Goal: Find specific page/section: Find specific page/section

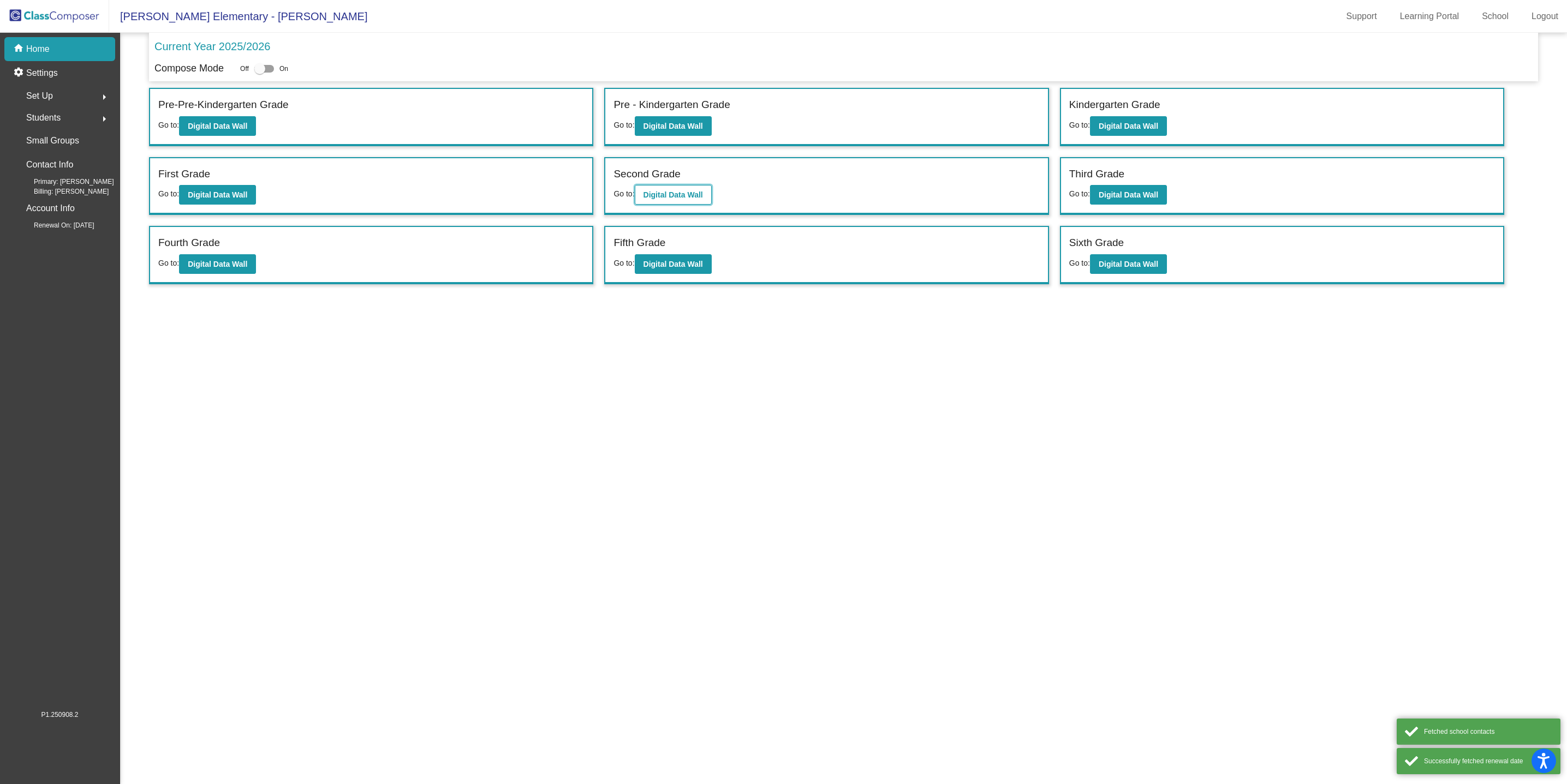
click at [690, 198] on b "Digital Data Wall" at bounding box center [673, 195] width 59 height 9
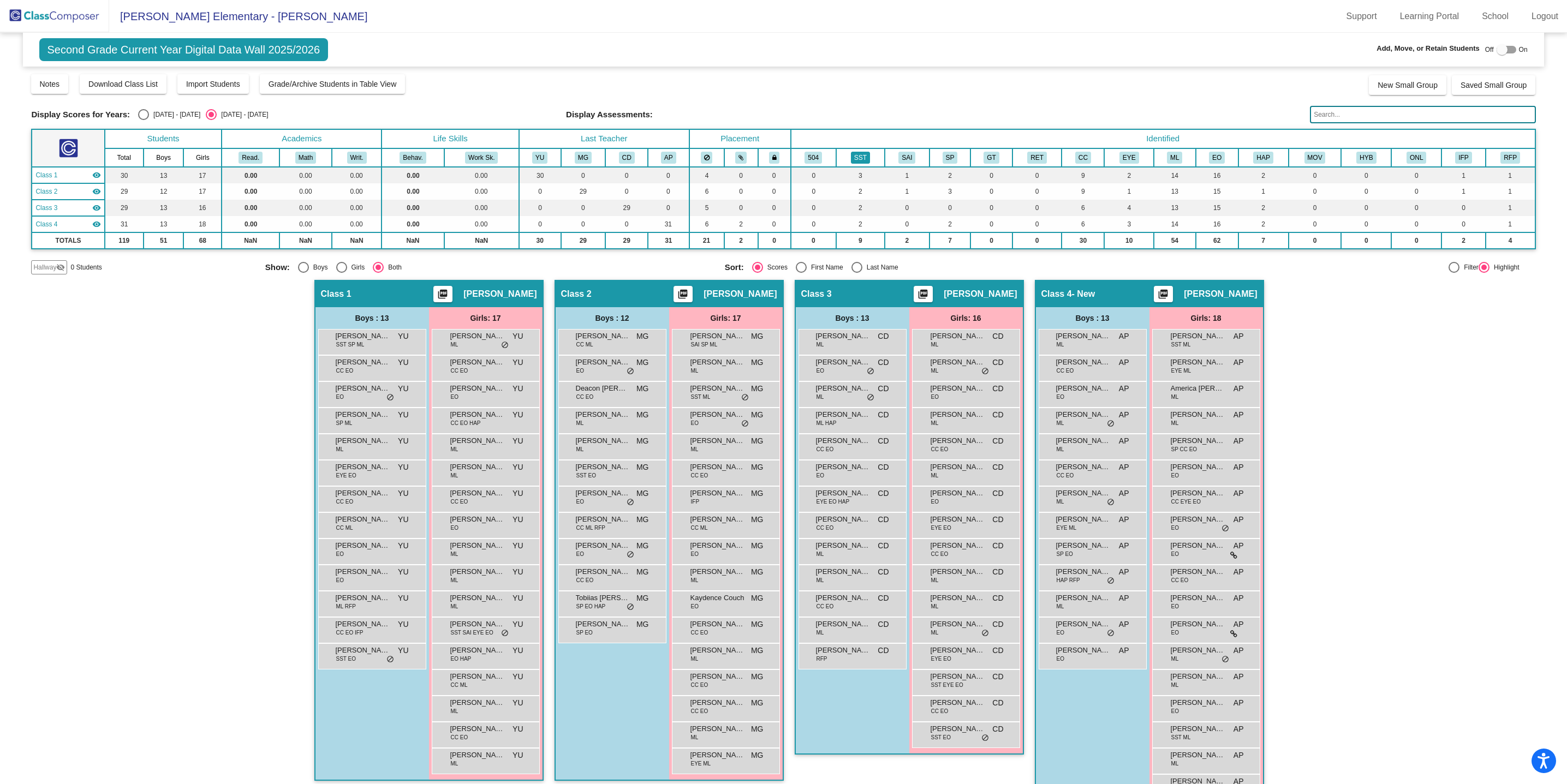
click at [857, 154] on button "SST" at bounding box center [860, 157] width 19 height 12
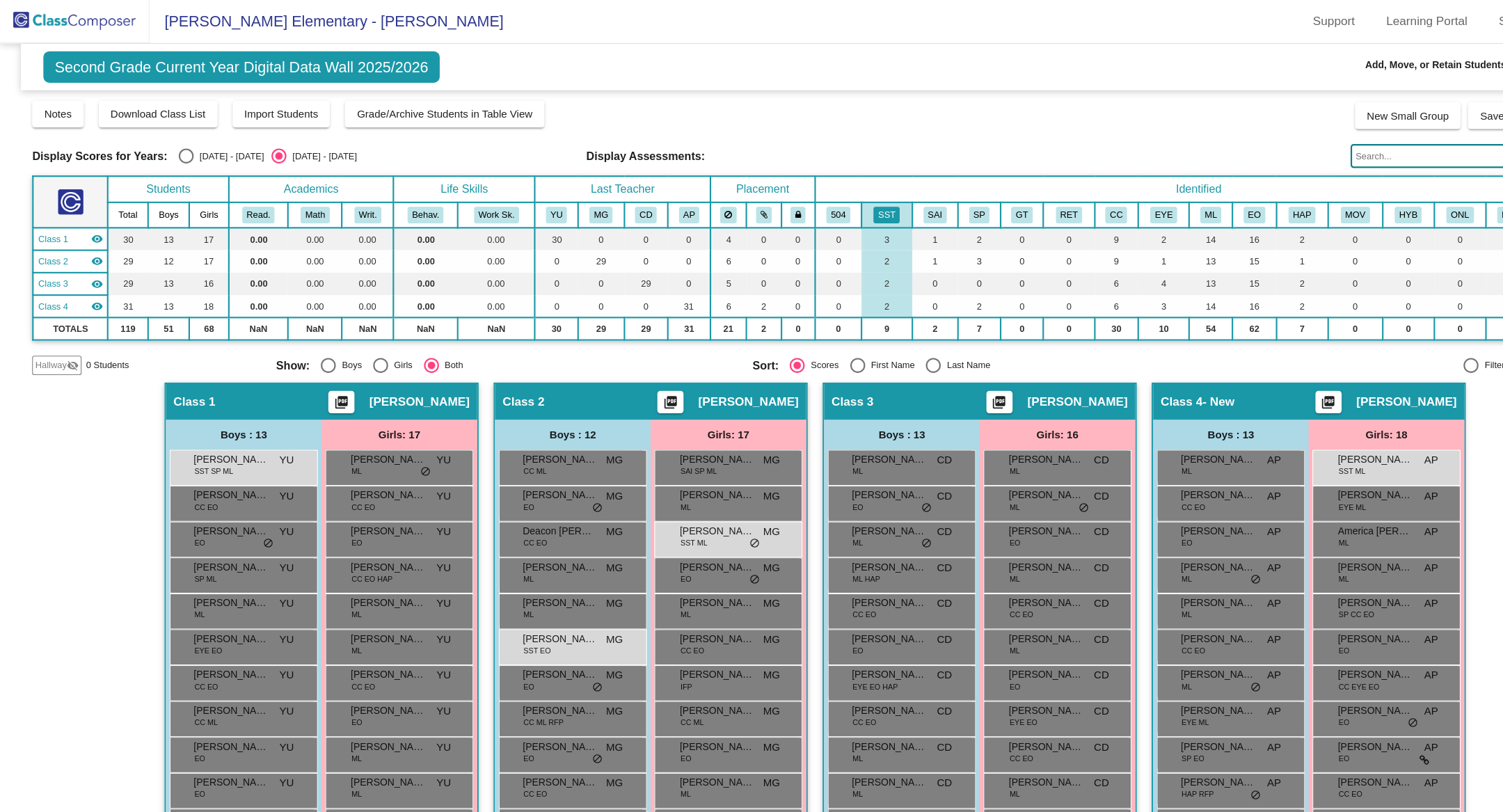
click at [66, 24] on img at bounding box center [69, 20] width 139 height 41
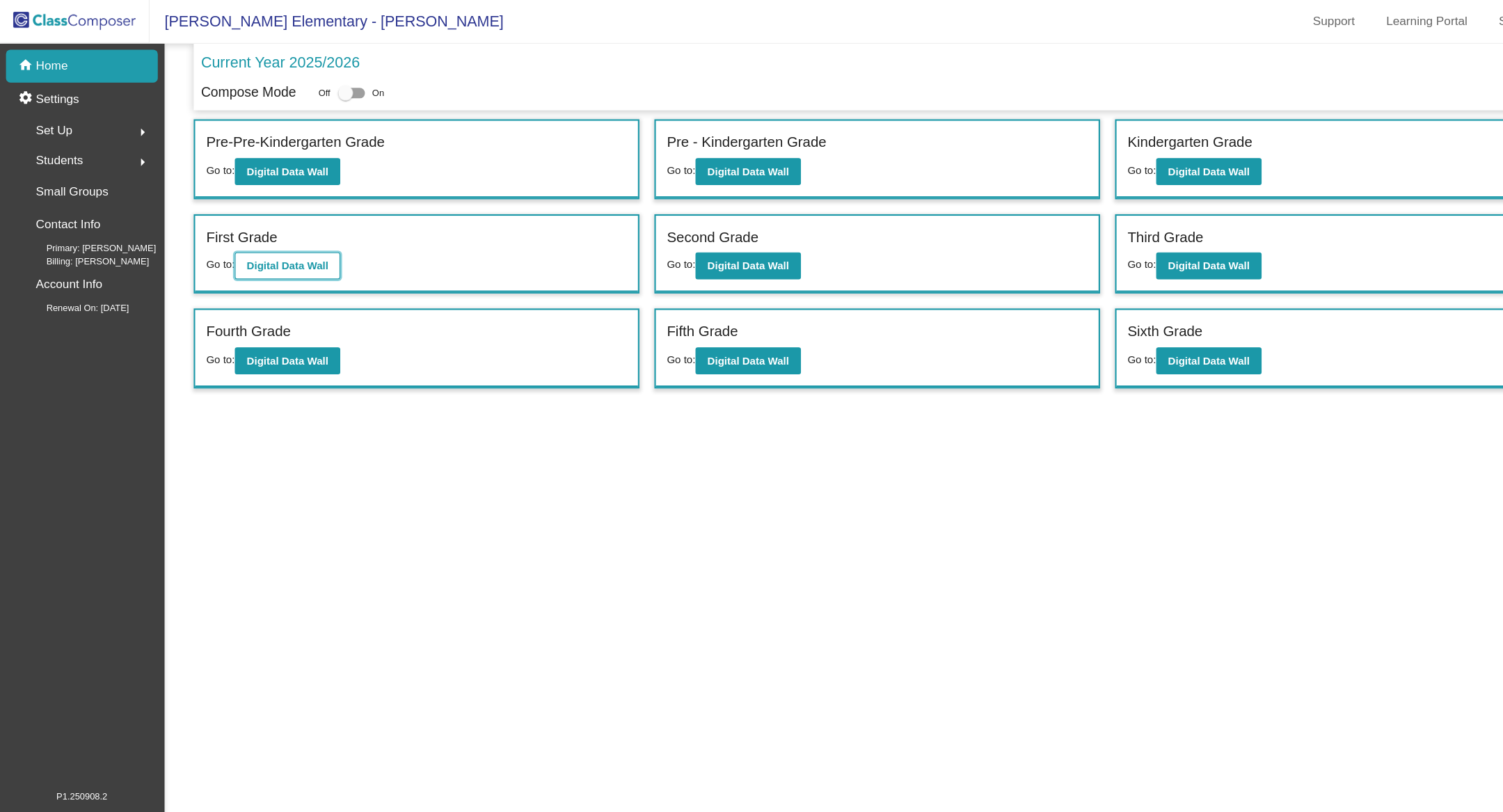
click at [287, 252] on button "Digital Data Wall" at bounding box center [267, 248] width 98 height 25
